Goal: Task Accomplishment & Management: Complete application form

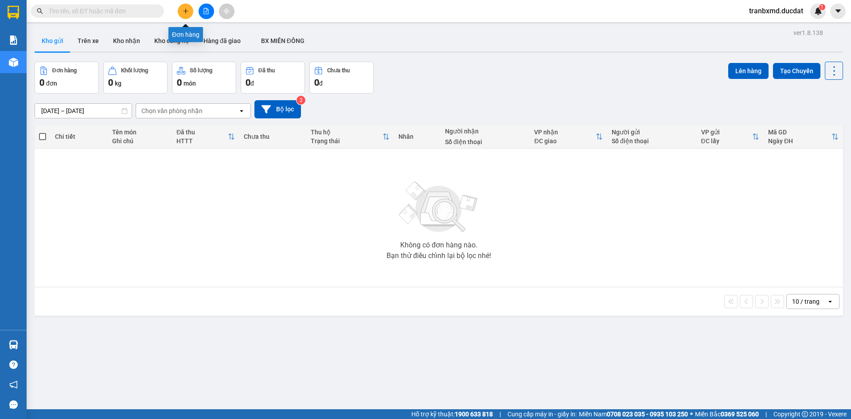
click at [190, 10] on button at bounding box center [186, 12] width 16 height 16
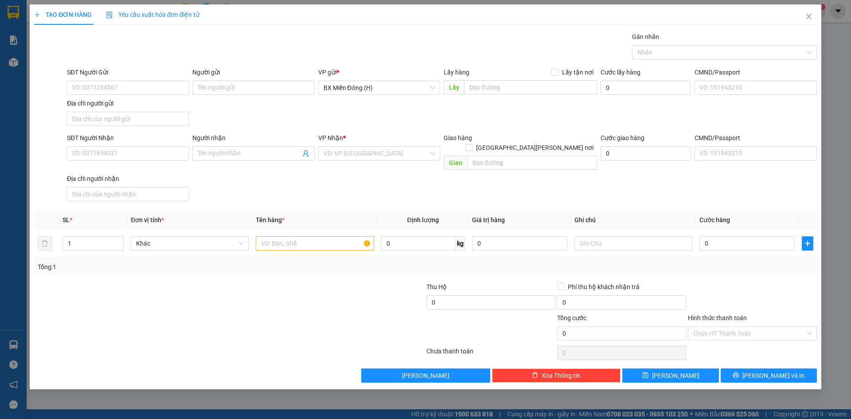
click at [116, 146] on div "SĐT Người Nhận" at bounding box center [128, 139] width 122 height 13
click at [123, 86] on input "SĐT Người Gửi" at bounding box center [128, 88] width 122 height 14
type input "037728565"
click at [232, 83] on input "Người gửi" at bounding box center [253, 88] width 122 height 14
type input "g"
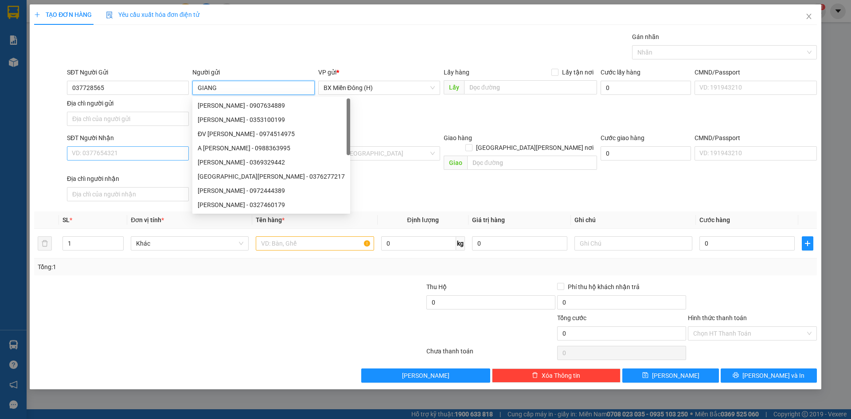
type input "GIANG"
click at [110, 158] on input "SĐT Người Nhận" at bounding box center [128, 153] width 122 height 14
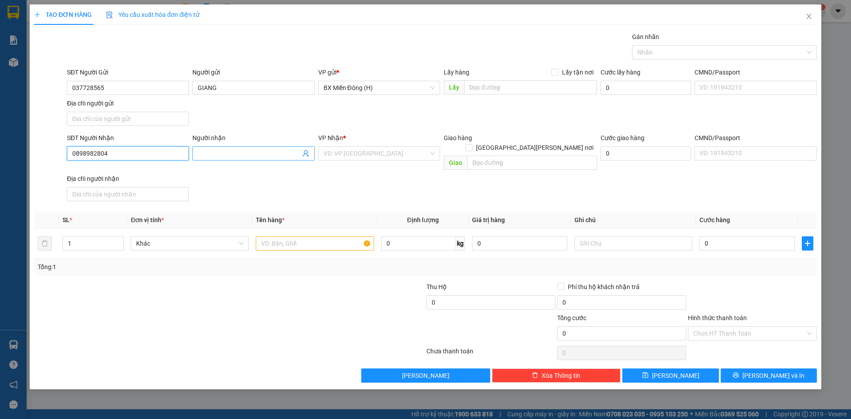
type input "0898982804"
click at [222, 155] on input "Người nhận" at bounding box center [249, 154] width 102 height 10
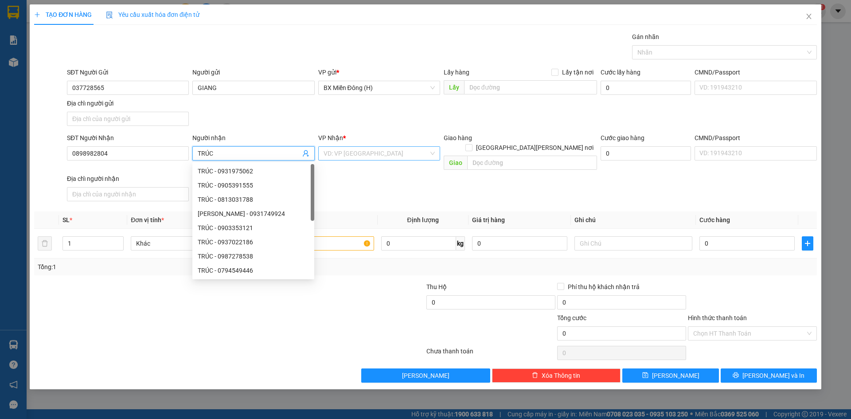
type input "TRÚC"
click at [372, 155] on input "search" at bounding box center [376, 153] width 105 height 13
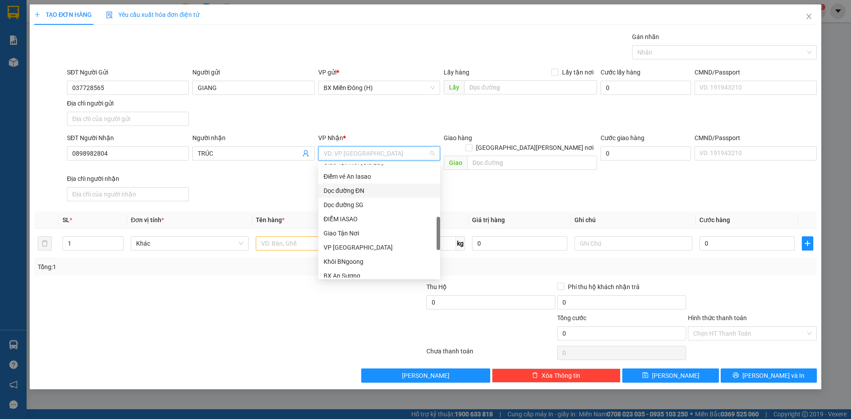
scroll to position [266, 0]
click at [377, 220] on div "Khôi BNgoong" at bounding box center [379, 217] width 111 height 10
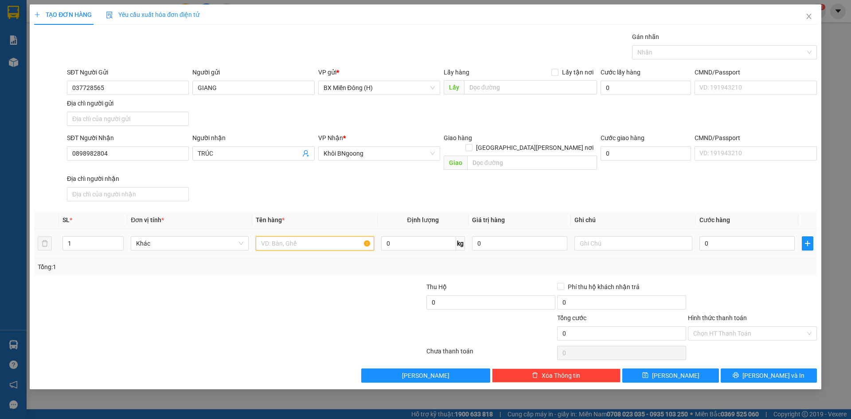
click at [301, 236] on input "text" at bounding box center [315, 243] width 118 height 14
type input "1 TG"
click at [715, 236] on input "0" at bounding box center [747, 243] width 95 height 14
type input "004"
type input "4"
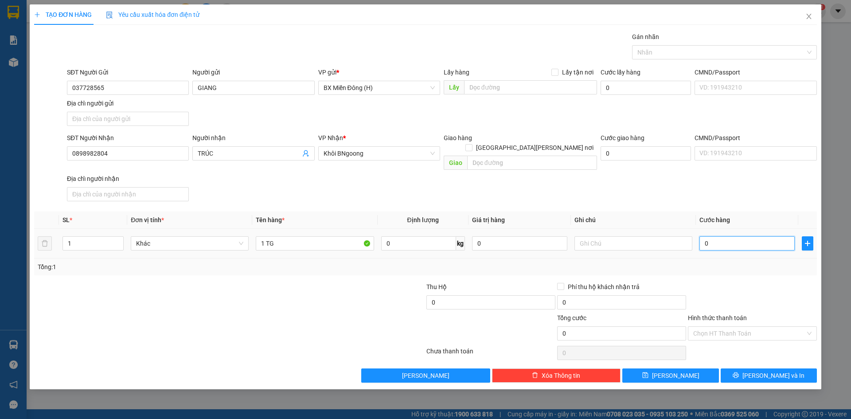
type input "4"
type input "0.040"
type input "40"
type input "00.400"
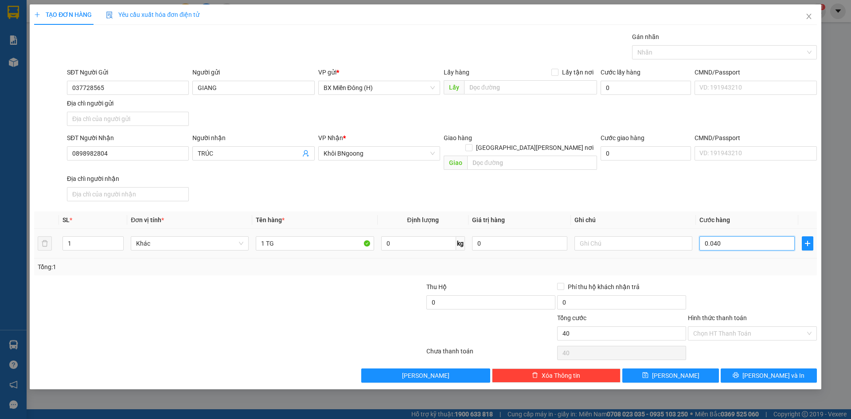
type input "400"
type input "0.004.000"
type input "4.000"
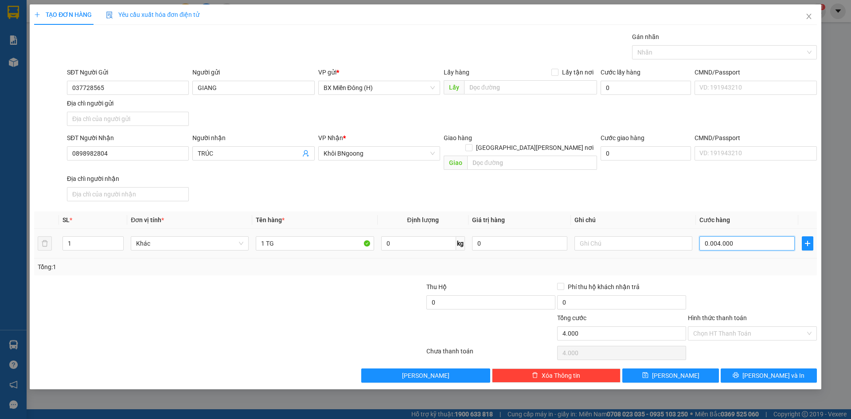
type input "000.040.000"
type input "40.000"
type input "0.040.000"
type input "40.000"
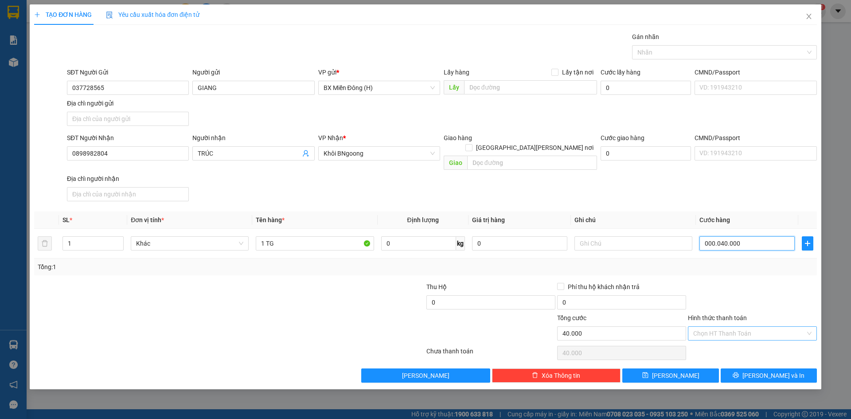
type input "40.000"
click at [753, 330] on div "Chọn HT Thanh Toán" at bounding box center [752, 333] width 129 height 14
type input "40.000"
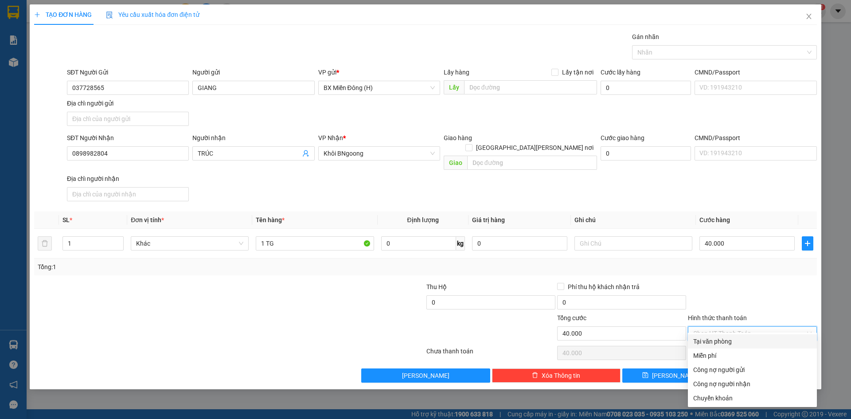
click at [741, 342] on div "Tại văn phòng" at bounding box center [752, 341] width 118 height 10
type input "0"
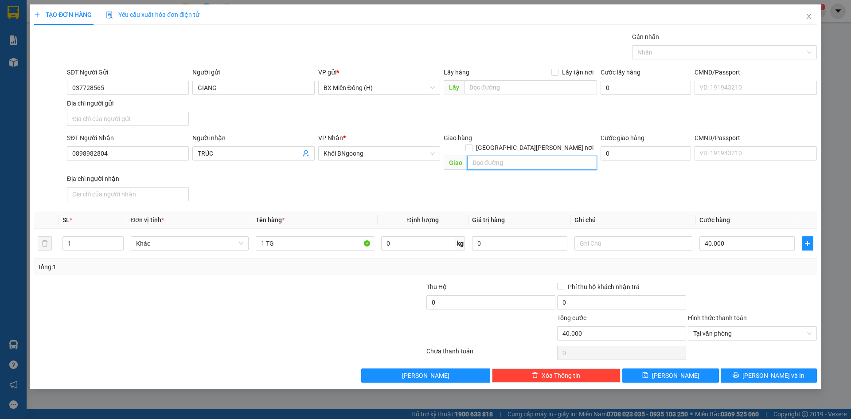
click at [497, 156] on input "text" at bounding box center [532, 163] width 130 height 14
type input "N3 [GEOGRAPHIC_DATA]"
click at [734, 368] on button "[PERSON_NAME] và In" at bounding box center [769, 375] width 96 height 14
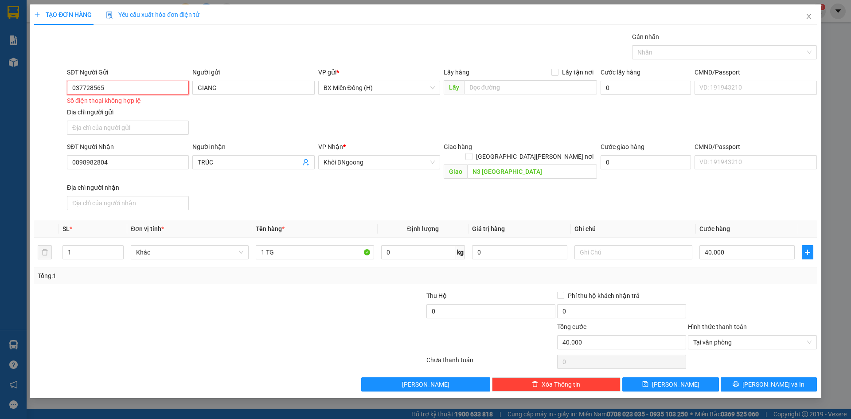
click at [105, 88] on input "037728565" at bounding box center [128, 88] width 122 height 14
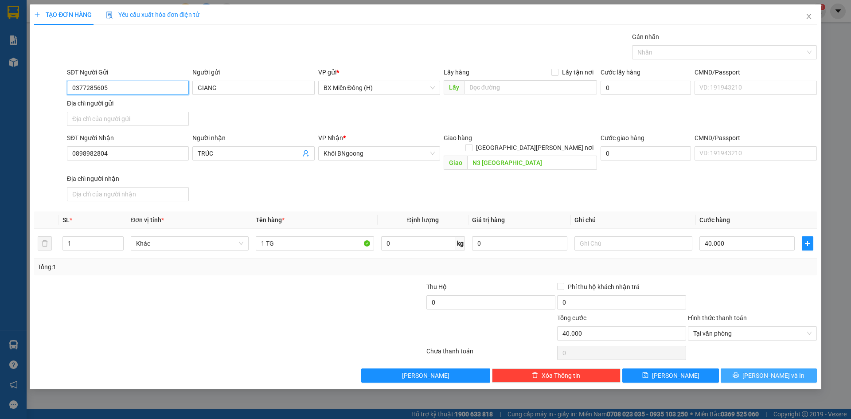
type input "0377285605"
click at [765, 371] on span "[PERSON_NAME] và In" at bounding box center [774, 376] width 62 height 10
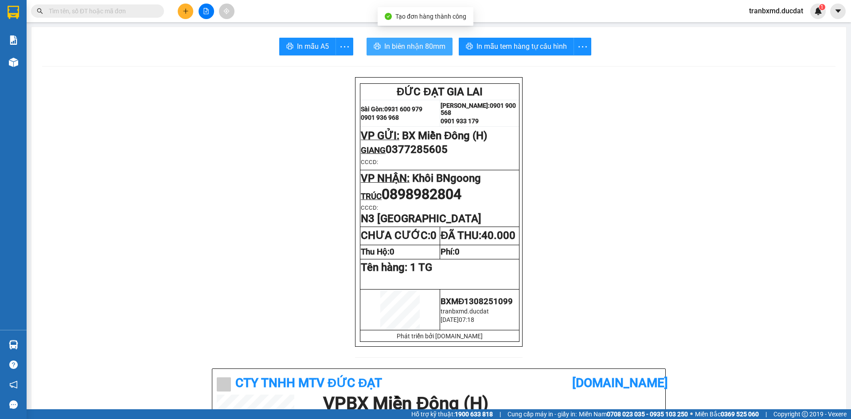
click at [411, 51] on span "In biên nhận 80mm" at bounding box center [414, 46] width 61 height 11
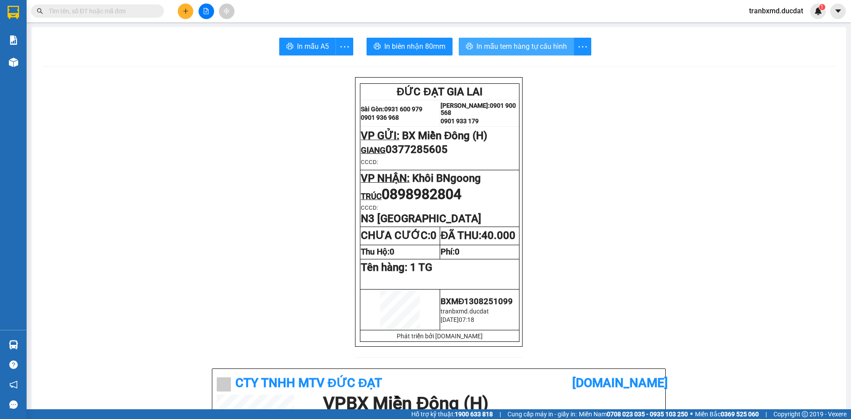
click at [538, 52] on span "In mẫu tem hàng tự cấu hình" at bounding box center [522, 46] width 90 height 11
